Goal: Find specific page/section: Find specific page/section

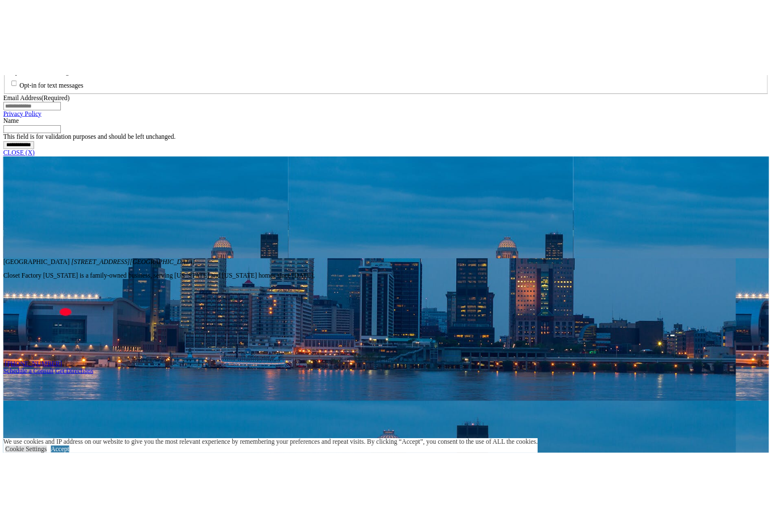
scroll to position [455, 0]
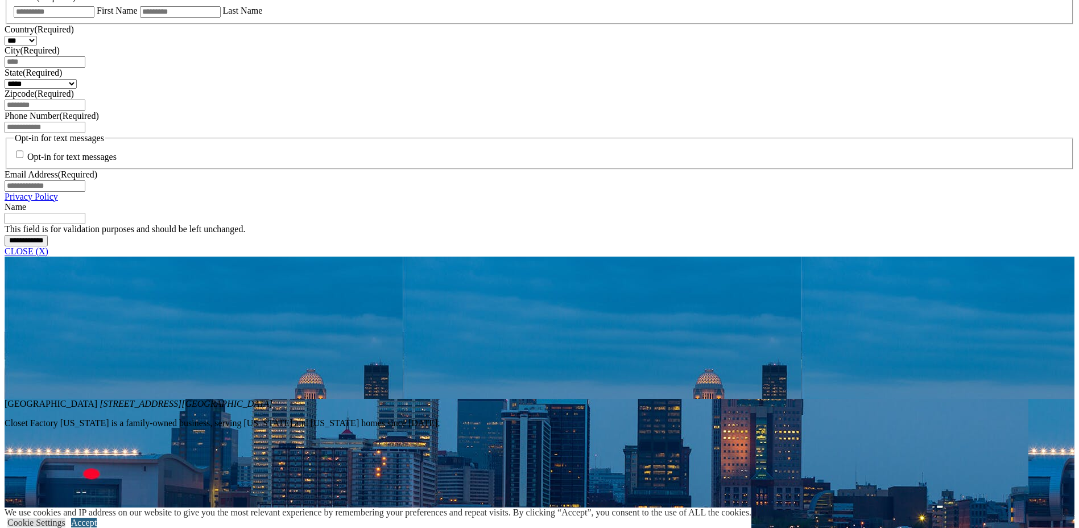
click at [97, 518] on link "Accept" at bounding box center [84, 523] width 26 height 10
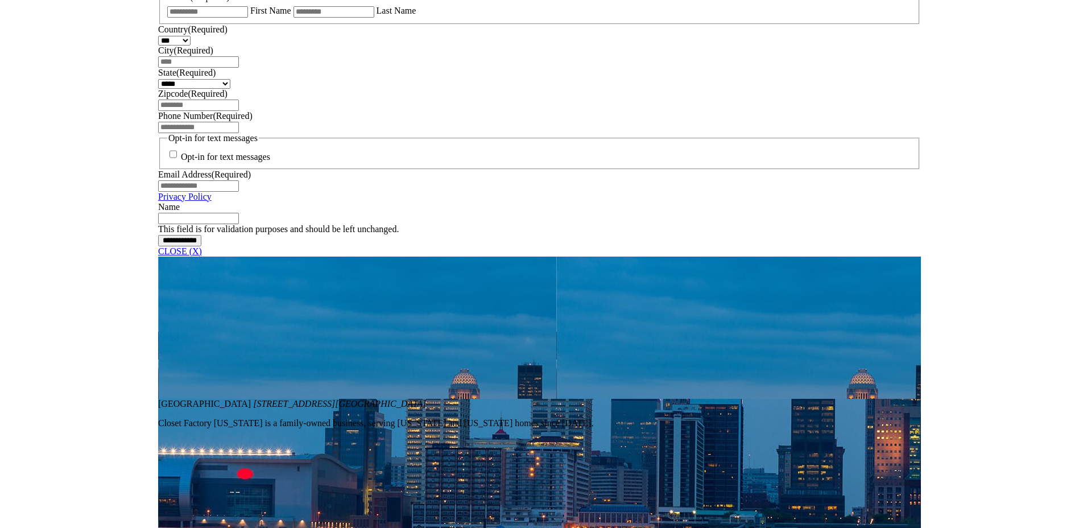
scroll to position [485, 0]
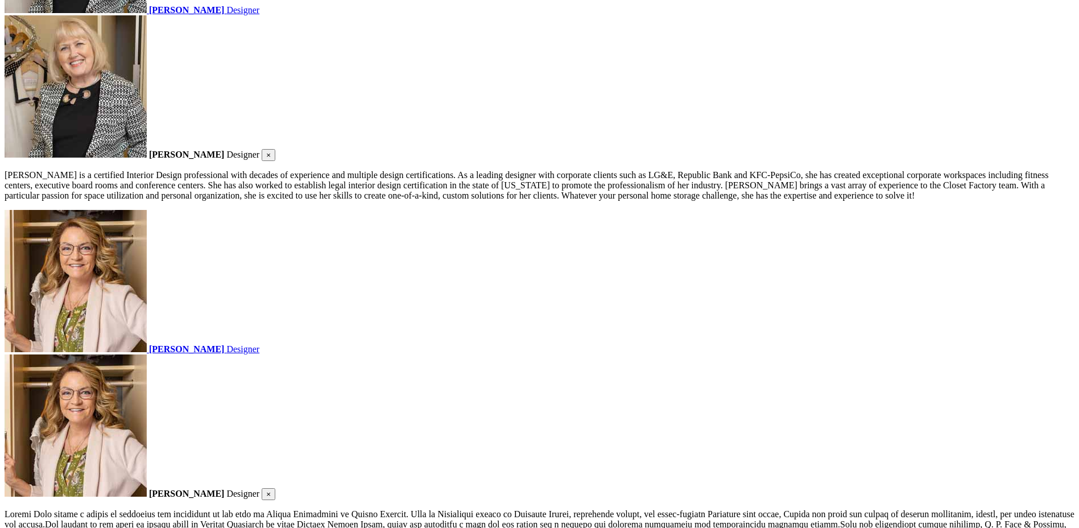
scroll to position [2766, 0]
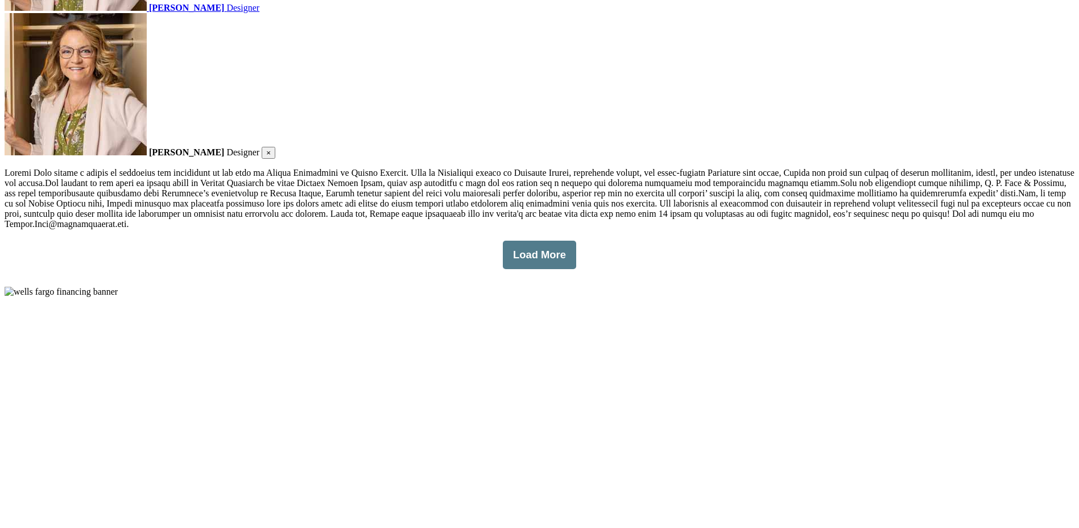
drag, startPoint x: 210, startPoint y: 364, endPoint x: 232, endPoint y: 341, distance: 31.4
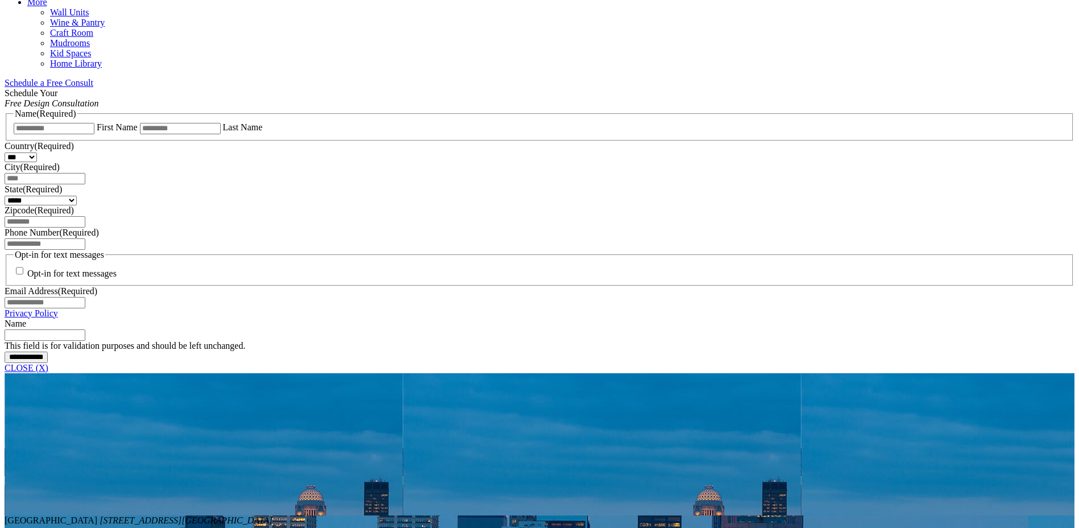
scroll to position [341, 0]
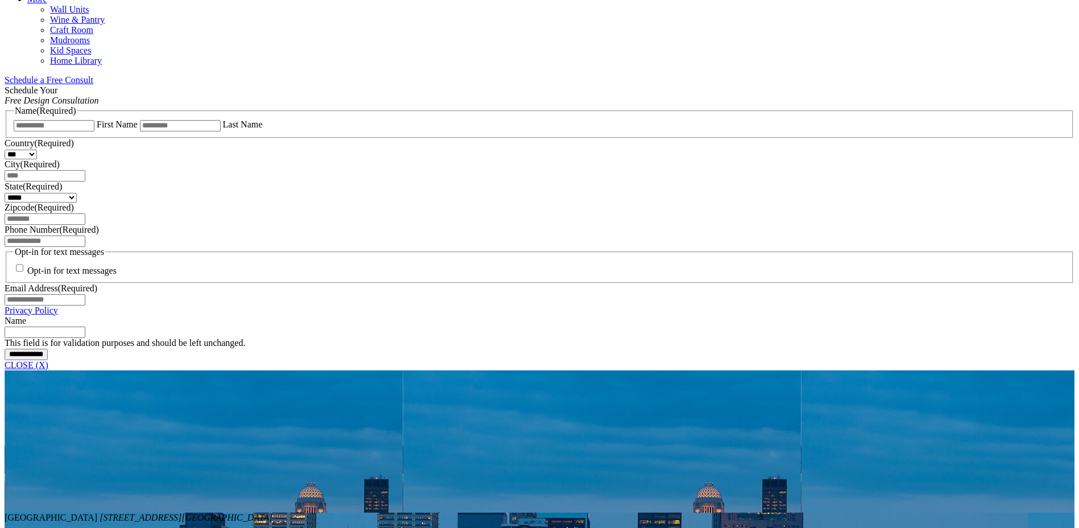
click at [48, 360] on link "CLOSE (X)" at bounding box center [27, 365] width 44 height 10
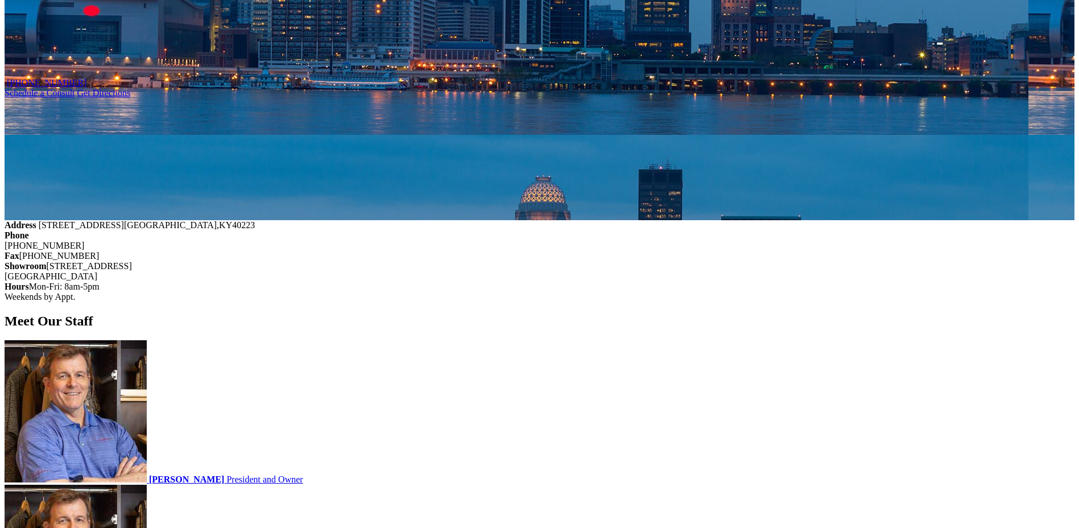
scroll to position [434, 0]
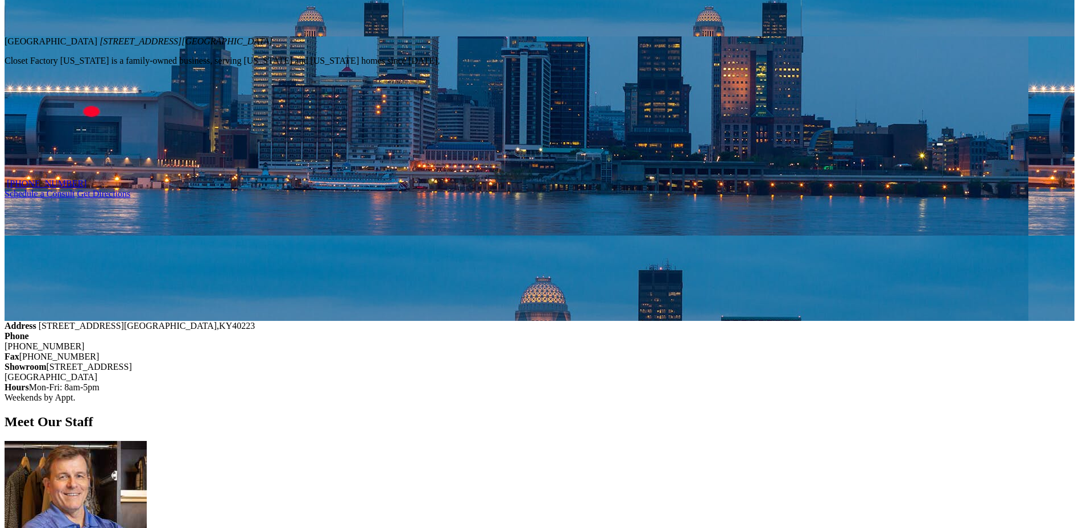
scroll to position [512, 0]
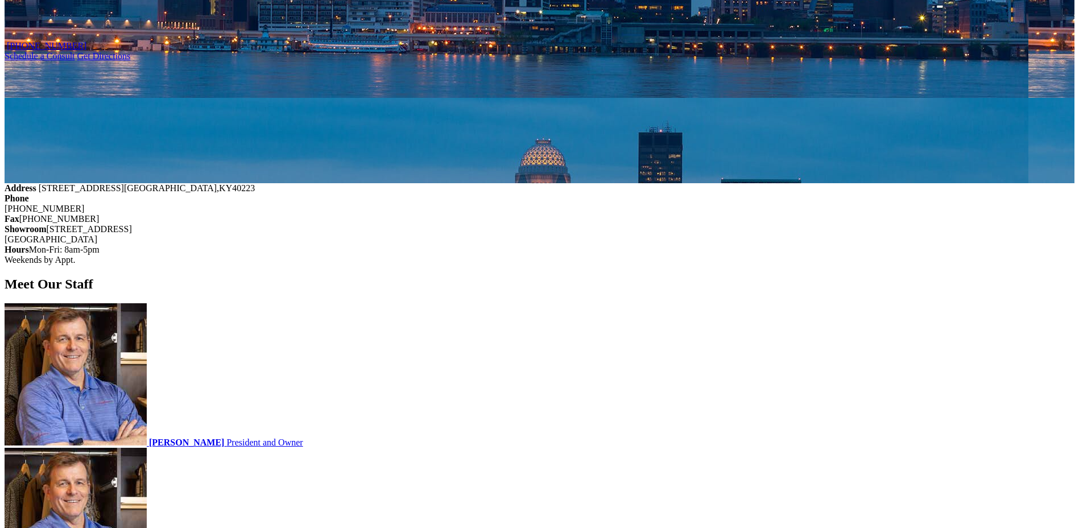
scroll to position [683, 0]
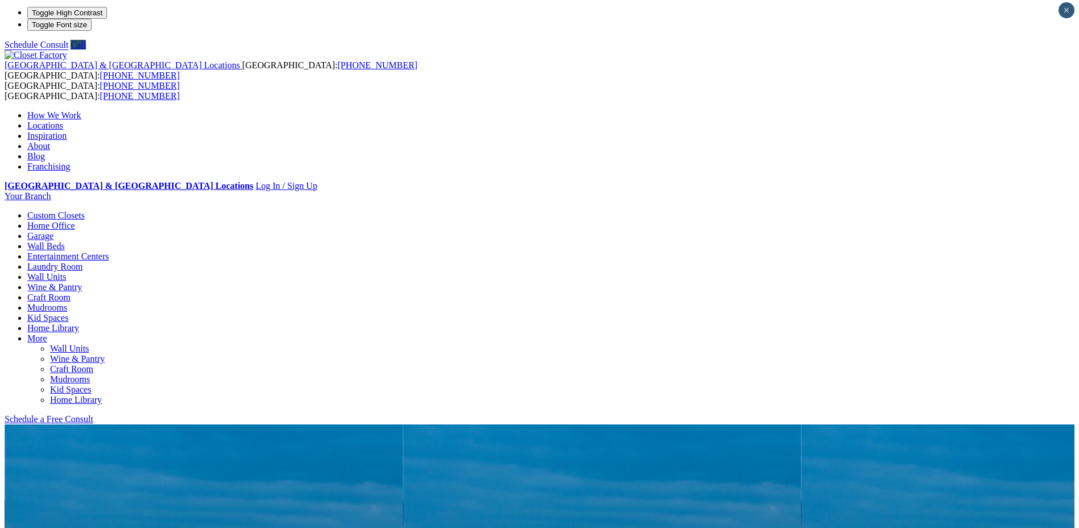
scroll to position [0, 0]
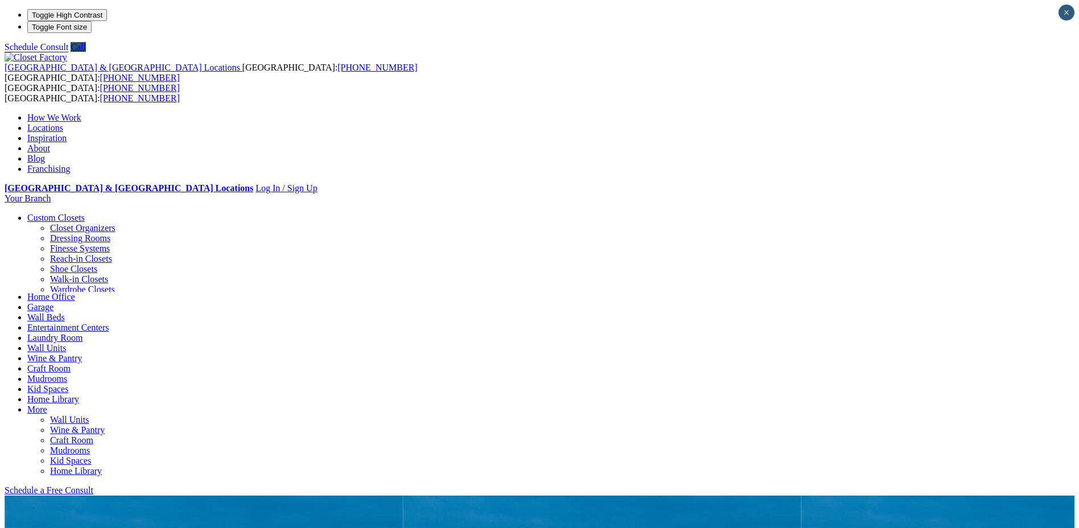
click at [67, 52] on img at bounding box center [36, 57] width 63 height 10
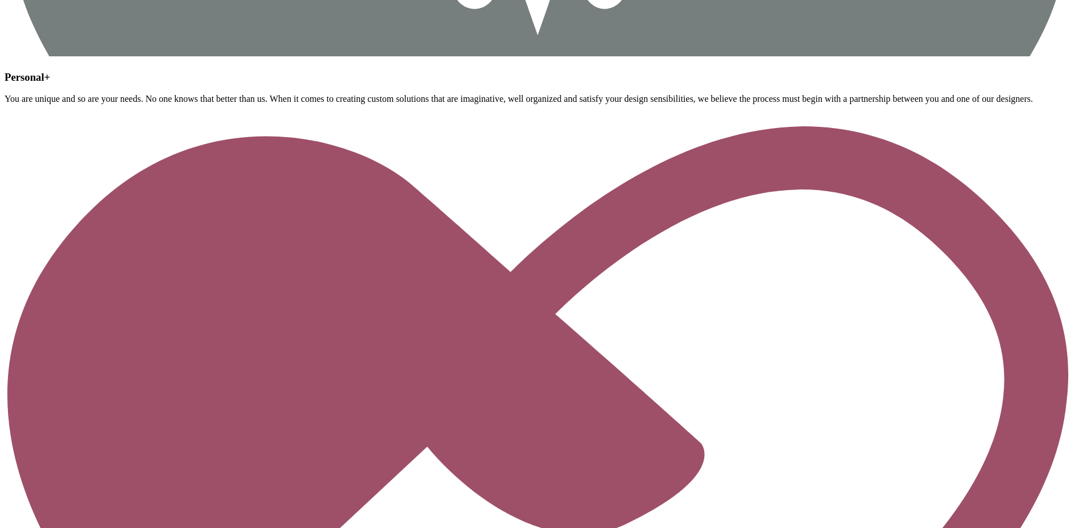
scroll to position [2556, 0]
